Goal: Information Seeking & Learning: Find specific fact

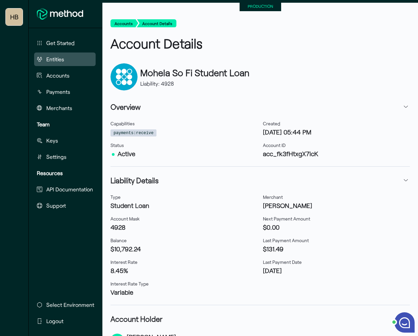
click at [61, 63] on span "Entities" at bounding box center [55, 59] width 18 height 8
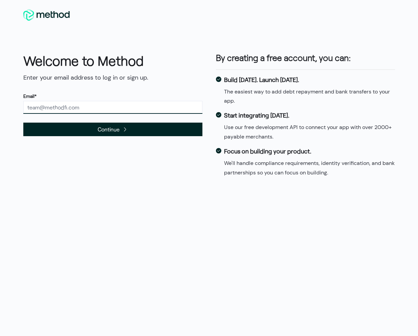
click at [88, 110] on input "text" at bounding box center [112, 107] width 179 height 13
type input "[PERSON_NAME][EMAIL_ADDRESS][DOMAIN_NAME]"
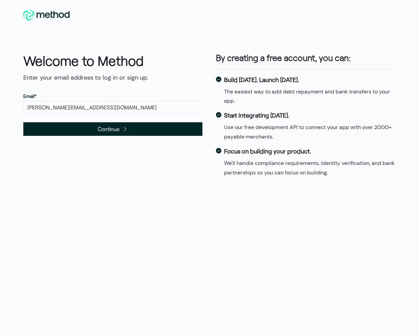
drag, startPoint x: 96, startPoint y: 131, endPoint x: 105, endPoint y: 124, distance: 11.4
click at [96, 131] on span "Continue" at bounding box center [112, 129] width 179 height 14
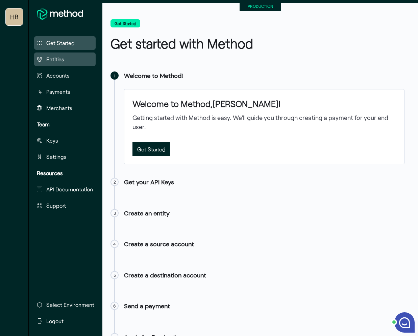
click at [69, 61] on button "Entities" at bounding box center [65, 59] width 62 height 14
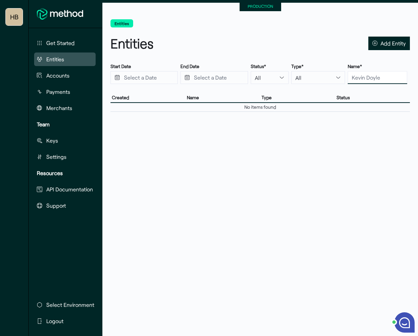
click at [362, 76] on input "text" at bounding box center [378, 77] width 60 height 13
type input "s"
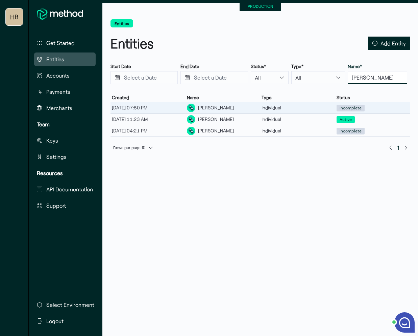
type input "[PERSON_NAME]"
click at [234, 108] on div "[PERSON_NAME]" at bounding box center [223, 107] width 75 height 11
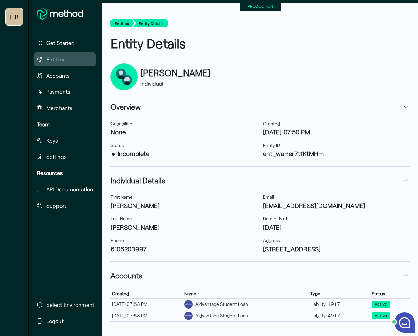
click at [57, 61] on span "Entities" at bounding box center [55, 59] width 18 height 8
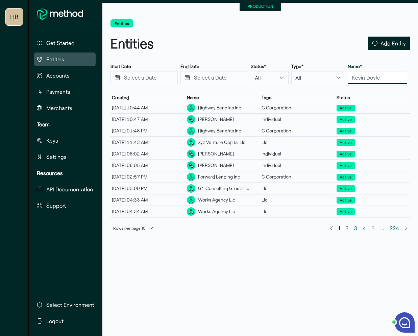
click at [376, 79] on input "text" at bounding box center [378, 77] width 60 height 13
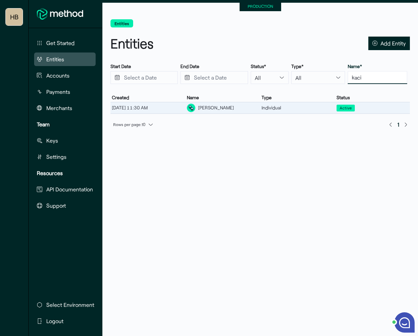
type input "kaci"
click at [225, 108] on div "[PERSON_NAME]" at bounding box center [216, 107] width 36 height 7
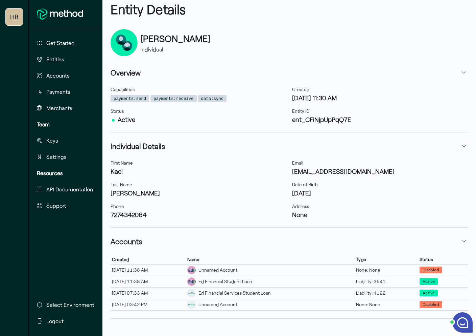
scroll to position [35, 0]
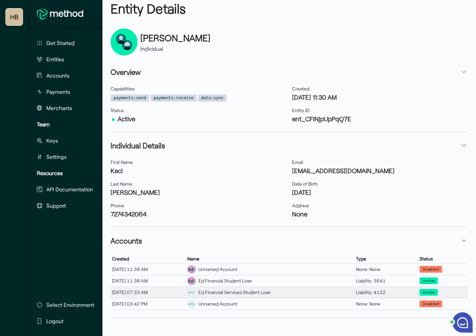
click at [233, 295] on div "Ed Financial Services Student Loan" at bounding box center [235, 292] width 72 height 7
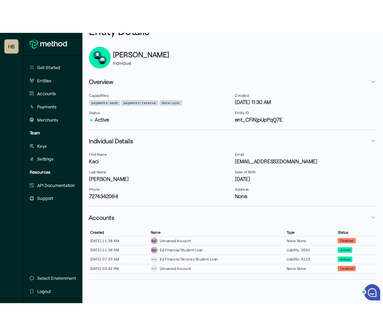
scroll to position [52, 0]
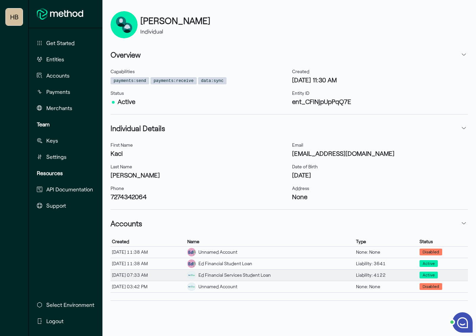
click at [262, 277] on div "Ed Financial Services Student Loan" at bounding box center [235, 274] width 72 height 7
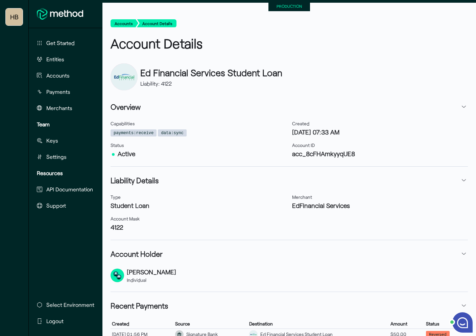
click at [317, 154] on h3 "acc_8cFHAmkyyqUE8" at bounding box center [380, 153] width 176 height 9
copy h3 "acc_8cFHAmkyyqUE8"
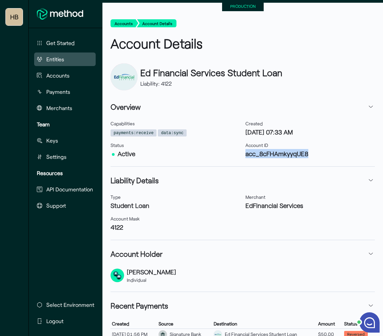
click at [56, 52] on button "Entities" at bounding box center [65, 59] width 62 height 14
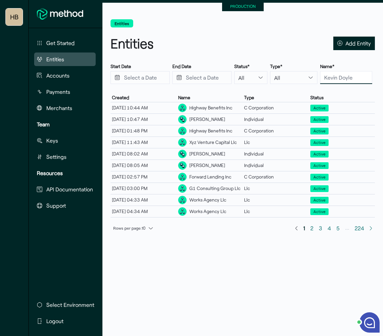
click at [349, 80] on input "text" at bounding box center [346, 77] width 52 height 13
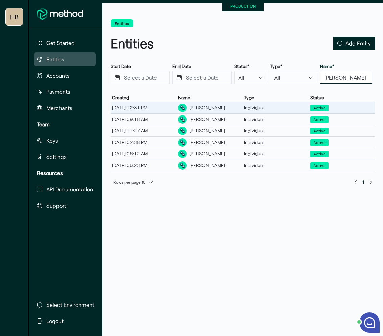
type input "[PERSON_NAME]"
click at [192, 107] on div "[PERSON_NAME]" at bounding box center [207, 107] width 36 height 7
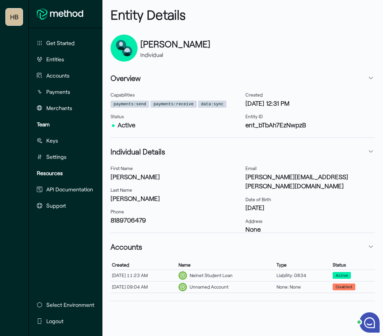
scroll to position [29, 0]
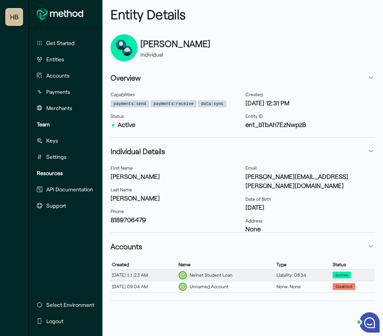
click at [221, 273] on div "Nelnet Student Loan" at bounding box center [211, 274] width 43 height 7
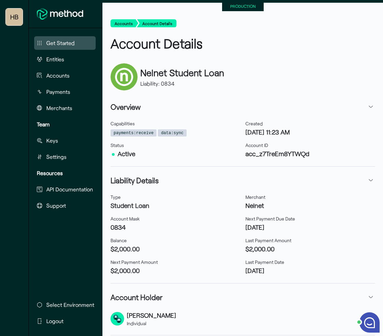
click at [60, 49] on button "Get Started" at bounding box center [65, 43] width 62 height 14
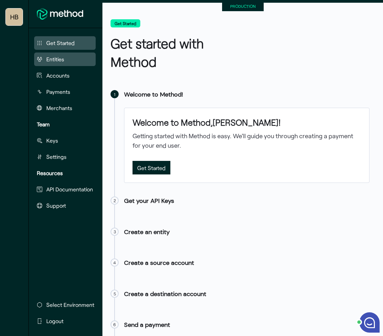
drag, startPoint x: 60, startPoint y: 49, endPoint x: 62, endPoint y: 63, distance: 14.1
click at [62, 63] on button "Entities" at bounding box center [65, 59] width 62 height 14
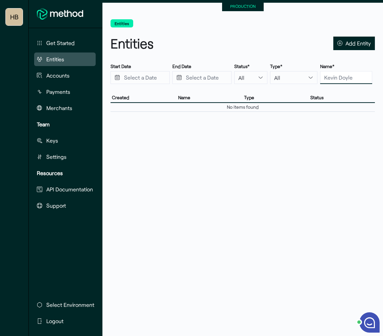
click at [344, 72] on input "text" at bounding box center [346, 77] width 52 height 13
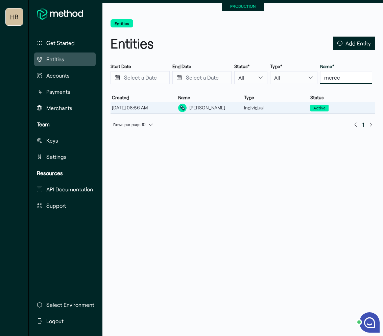
type input "merce"
click at [208, 110] on div "[PERSON_NAME]" at bounding box center [207, 107] width 36 height 7
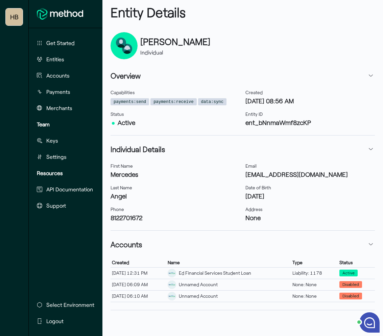
scroll to position [41, 0]
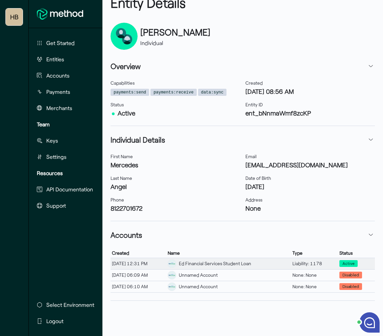
click at [219, 262] on div "Ed Financial Services Student Loan" at bounding box center [215, 263] width 72 height 7
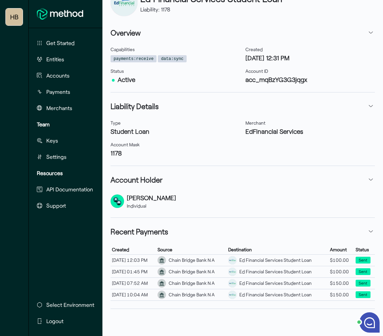
scroll to position [68, 0]
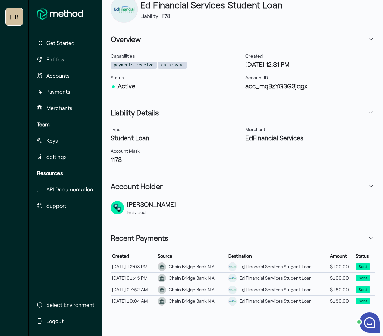
click at [259, 89] on h3 "acc_mqBzYG3G3jqgx" at bounding box center [311, 85] width 130 height 9
copy h3 "acc_mqBzYG3G3jqgx"
click at [64, 55] on span "Entities" at bounding box center [55, 59] width 18 height 8
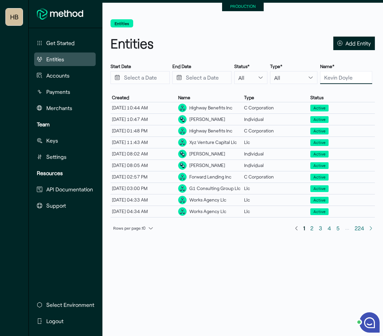
click at [334, 81] on input "text" at bounding box center [346, 77] width 52 height 13
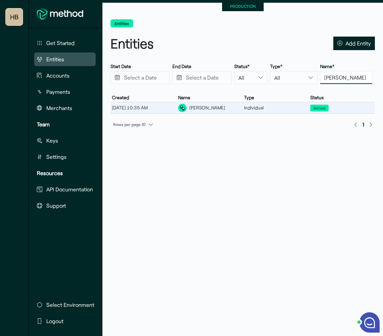
type input "[PERSON_NAME]"
click at [204, 106] on div "[PERSON_NAME]" at bounding box center [207, 107] width 36 height 7
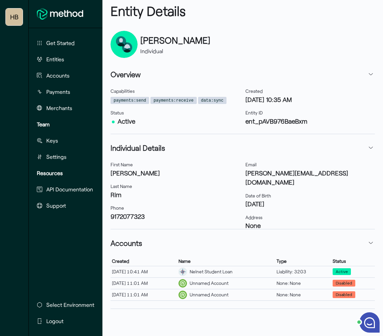
scroll to position [35, 0]
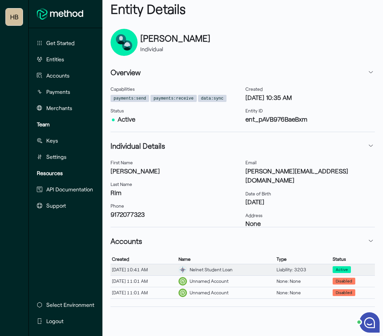
click at [231, 269] on div "Nelnet Student Loan" at bounding box center [211, 269] width 43 height 7
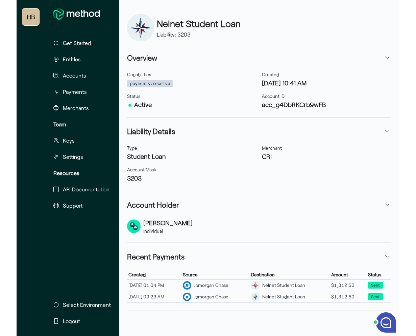
scroll to position [45, 0]
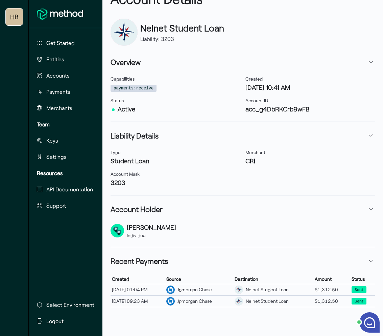
click at [263, 108] on h3 "acc_g4DbRKCrb9wFB" at bounding box center [311, 108] width 130 height 9
copy h3 "acc_g4DbRKCrb9wFB"
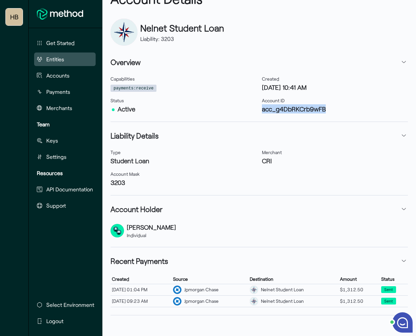
click at [70, 59] on button "Entities" at bounding box center [65, 59] width 62 height 14
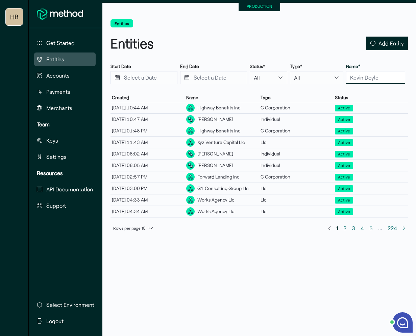
click at [362, 73] on input "text" at bounding box center [375, 77] width 59 height 13
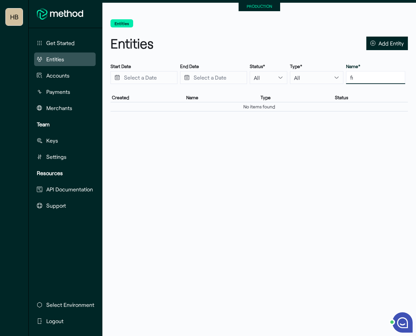
type input "f"
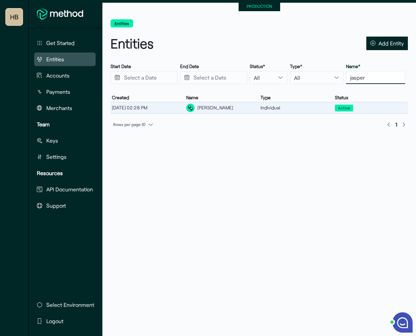
type input "jasper"
click at [212, 107] on div "[PERSON_NAME]" at bounding box center [216, 107] width 36 height 7
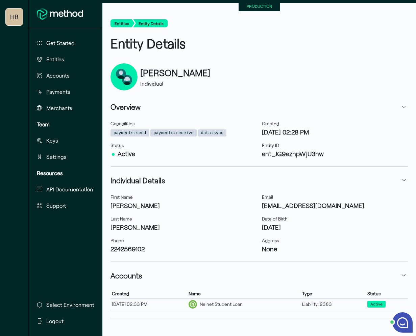
scroll to position [18, 0]
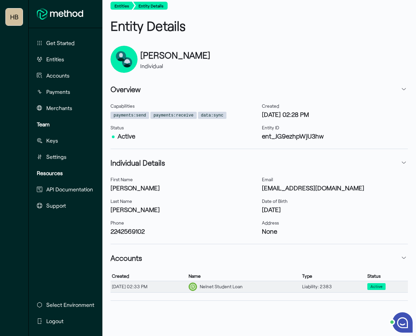
click at [243, 286] on div "Nelnet Student Loan" at bounding box center [221, 286] width 43 height 7
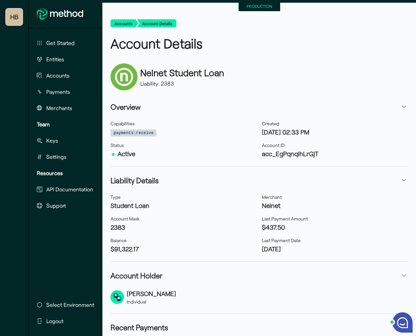
click at [289, 154] on h3 "acc_EgPqnqihLrGjT" at bounding box center [335, 153] width 146 height 9
copy h3 "acc_EgPqnqihLrGjT"
click at [66, 54] on button "Entities" at bounding box center [65, 59] width 62 height 14
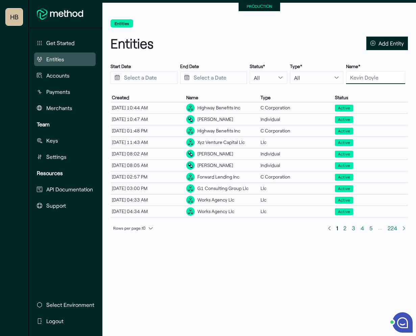
click at [375, 77] on input "text" at bounding box center [375, 77] width 59 height 13
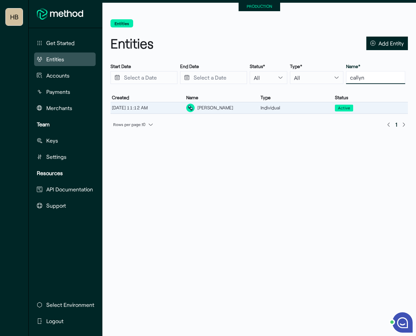
type input "callyn"
click at [258, 104] on div "[PERSON_NAME]" at bounding box center [222, 107] width 74 height 11
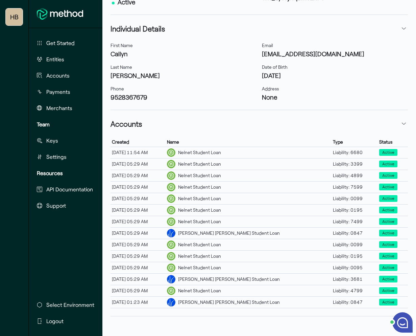
scroll to position [176, 0]
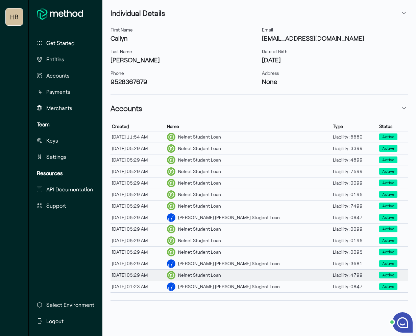
click at [221, 275] on div "Nelnet Student Loan" at bounding box center [199, 274] width 43 height 7
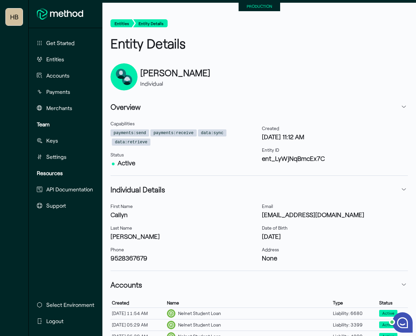
scroll to position [176, 0]
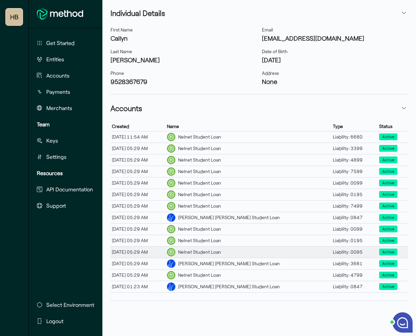
click at [221, 251] on div "Nelnet Student Loan" at bounding box center [199, 251] width 43 height 7
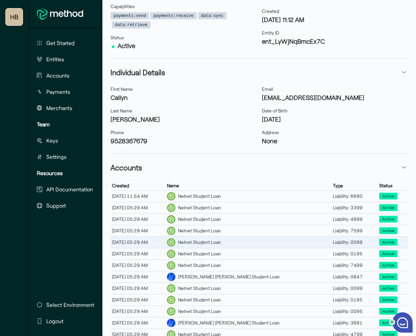
scroll to position [176, 0]
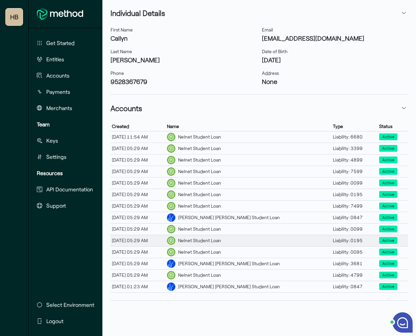
click at [240, 244] on div "Nelnet Student Loan" at bounding box center [249, 240] width 166 height 11
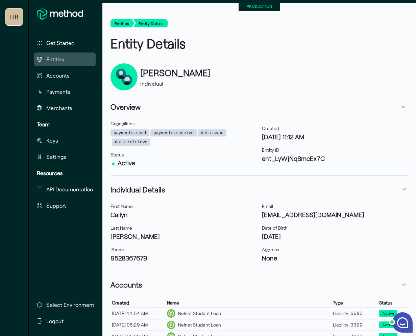
click at [65, 60] on button "Entities" at bounding box center [65, 59] width 62 height 14
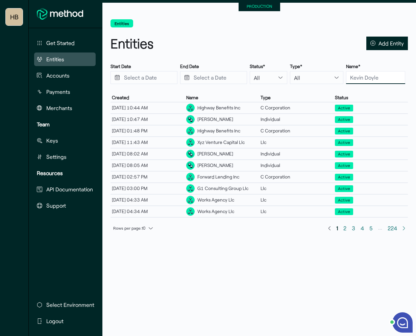
click at [366, 76] on input "text" at bounding box center [375, 77] width 59 height 13
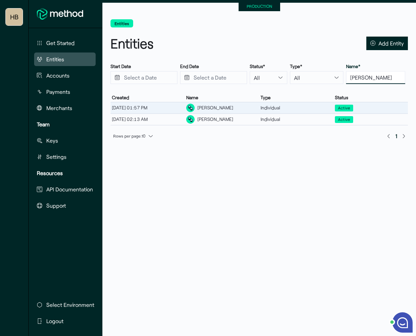
type input "[PERSON_NAME]"
click at [229, 108] on div "[PERSON_NAME]" at bounding box center [216, 107] width 36 height 7
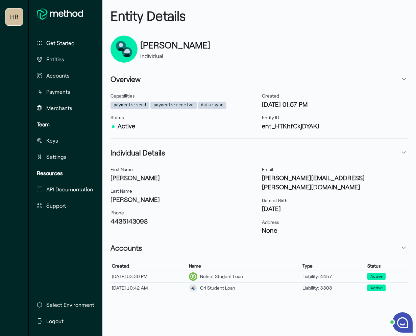
scroll to position [29, 0]
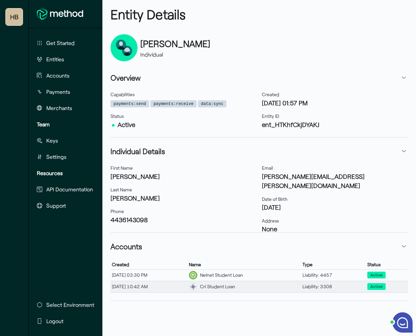
click at [235, 287] on div "Cri Student Loan" at bounding box center [217, 286] width 35 height 7
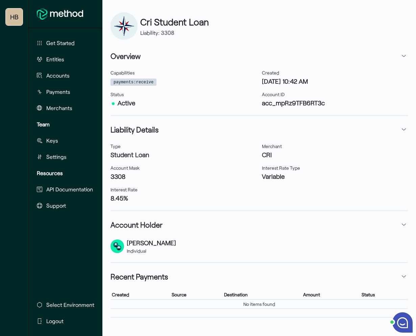
scroll to position [67, 0]
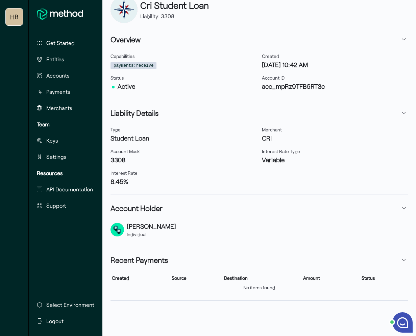
click at [289, 87] on h3 "acc_mpRz9TFB6RT3c" at bounding box center [335, 86] width 146 height 9
copy h3 "acc_mpRz9TFB6RT3c"
click at [60, 60] on span "Entities" at bounding box center [55, 59] width 18 height 8
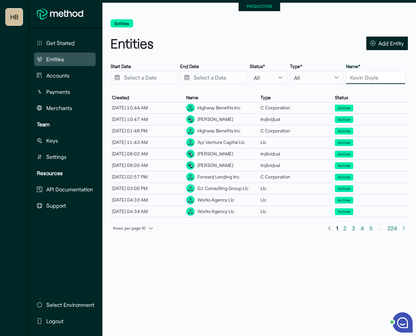
click at [370, 77] on input "text" at bounding box center [375, 77] width 59 height 13
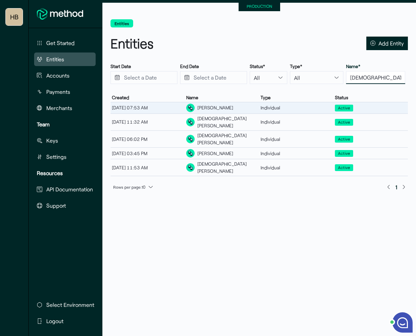
type input "[DEMOGRAPHIC_DATA]"
click at [221, 107] on div "[PERSON_NAME]" at bounding box center [216, 107] width 36 height 7
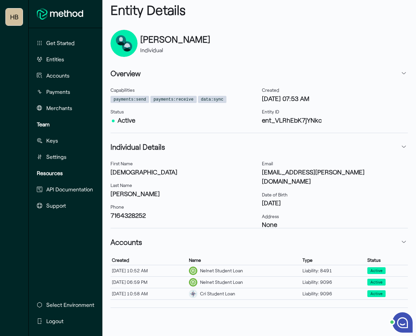
scroll to position [41, 0]
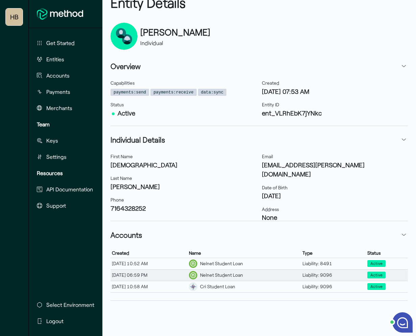
click at [243, 274] on div "Nelnet Student Loan" at bounding box center [221, 274] width 43 height 7
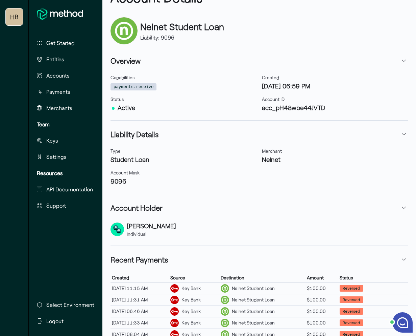
scroll to position [128, 0]
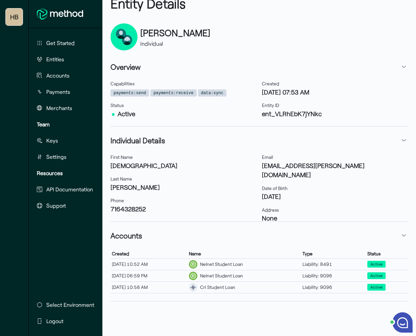
scroll to position [41, 0]
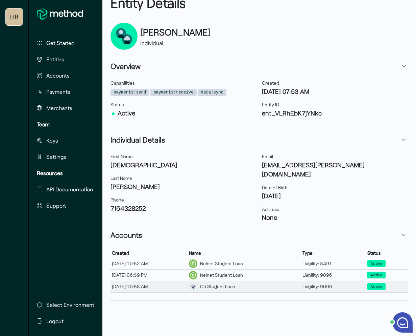
click at [243, 290] on div "Cri Student Loan" at bounding box center [245, 286] width 114 height 11
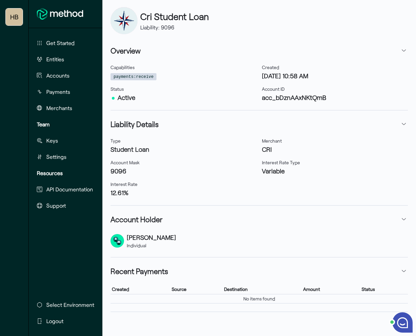
scroll to position [54, 0]
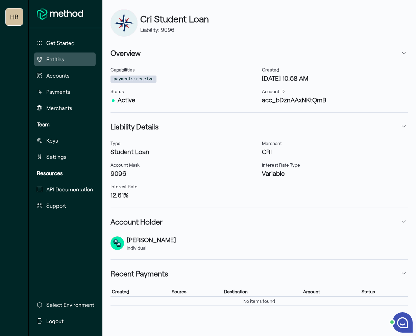
click at [58, 56] on span "Entities" at bounding box center [55, 59] width 18 height 8
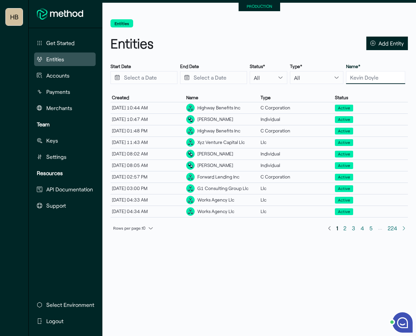
click at [361, 79] on input "text" at bounding box center [375, 77] width 59 height 13
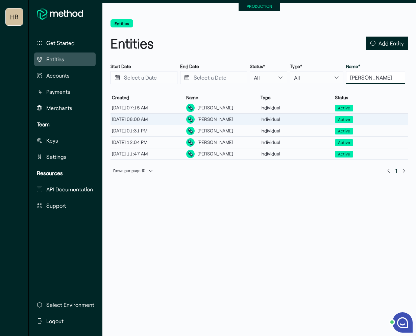
type input "[PERSON_NAME]"
click at [210, 119] on div "[PERSON_NAME]" at bounding box center [216, 119] width 36 height 7
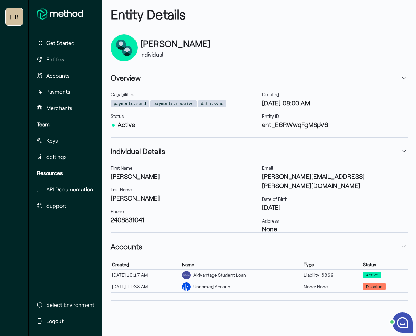
scroll to position [29, 0]
click at [48, 59] on span "Entities" at bounding box center [55, 59] width 18 height 8
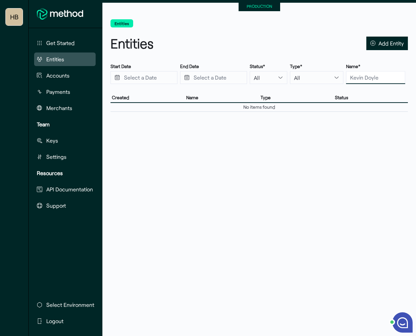
click at [366, 78] on input "text" at bounding box center [375, 77] width 59 height 13
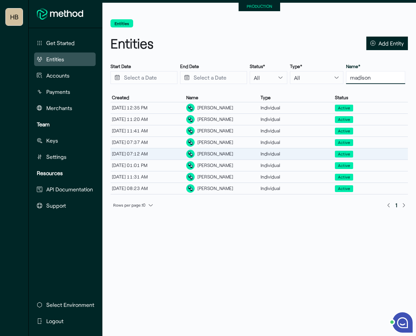
type input "madison"
click at [240, 152] on div "[PERSON_NAME]" at bounding box center [222, 153] width 74 height 11
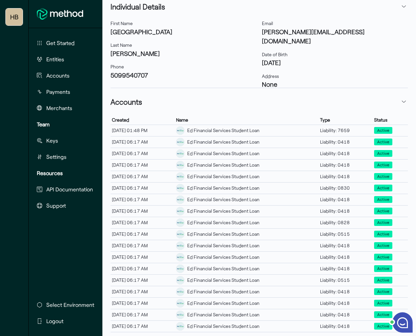
scroll to position [180, 0]
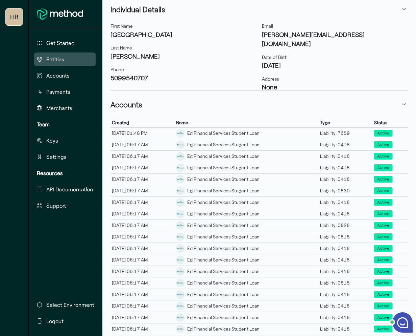
click at [66, 60] on button "Entities" at bounding box center [65, 59] width 62 height 14
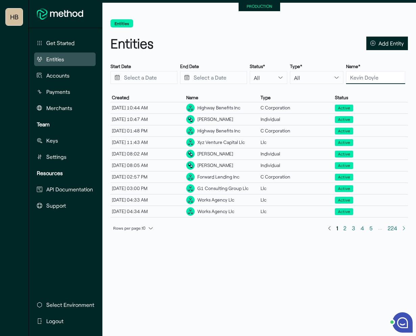
click at [368, 80] on input "text" at bounding box center [375, 77] width 59 height 13
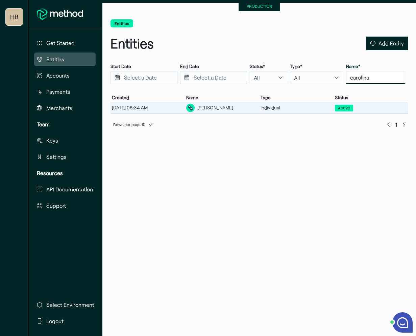
type input "carolina"
click at [217, 110] on div "[PERSON_NAME]" at bounding box center [216, 107] width 36 height 7
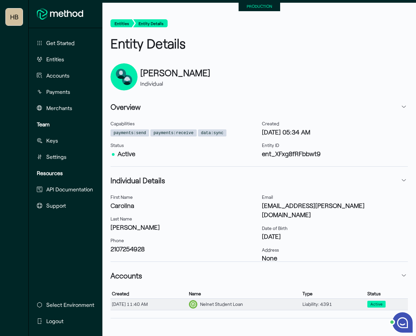
click at [227, 301] on div "Nelnet Student Loan" at bounding box center [221, 303] width 43 height 7
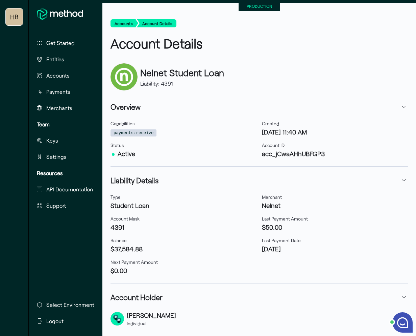
click at [295, 154] on h3 "acc_jCwaAHhUBFGP3" at bounding box center [335, 153] width 146 height 9
copy h3 "acc_jCwaAHhUBFGP3"
